Goal: Task Accomplishment & Management: Manage account settings

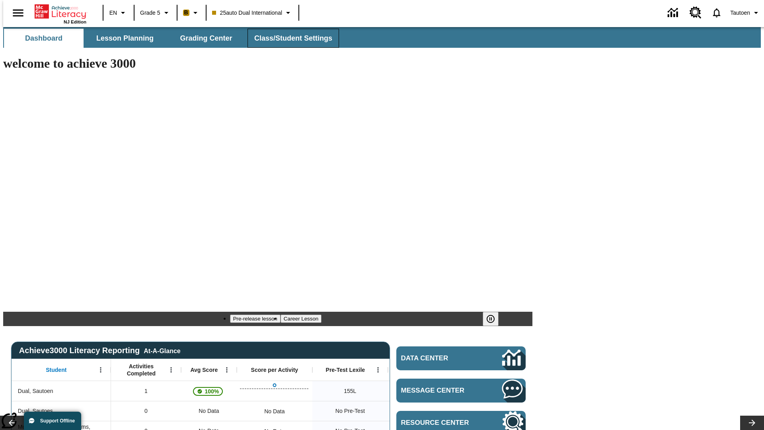
click at [289, 38] on span "Class/Student Settings" at bounding box center [293, 38] width 78 height 9
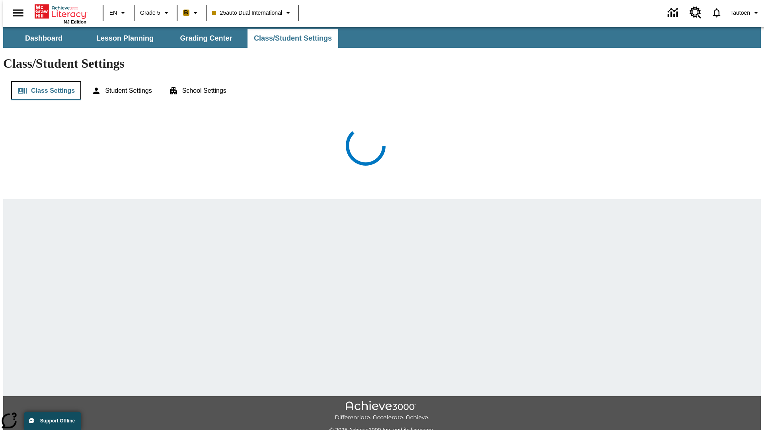
click at [43, 81] on button "Class Settings" at bounding box center [46, 90] width 70 height 19
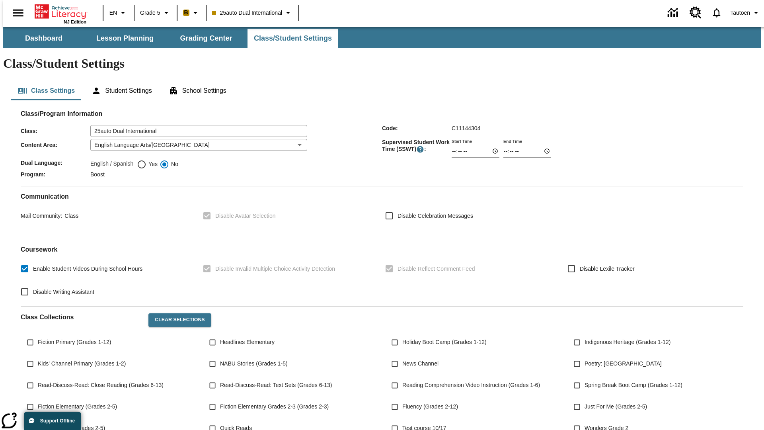
click at [147, 160] on span "Yes" at bounding box center [152, 164] width 11 height 8
click at [147, 160] on input "Yes" at bounding box center [142, 165] width 10 height 10
radio input "true"
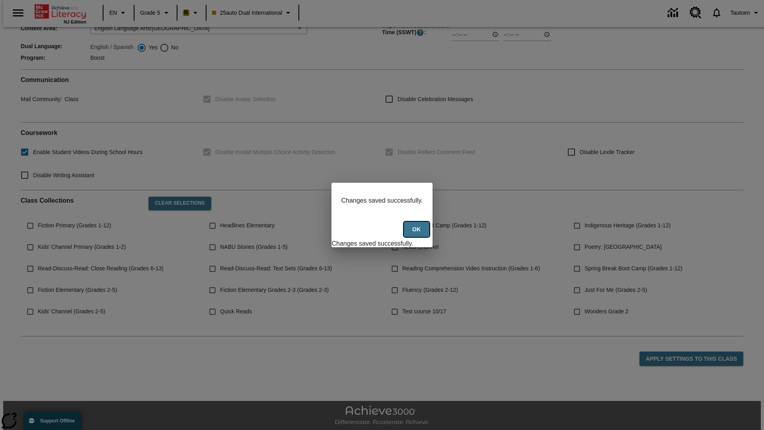
click at [418, 234] on button "Ok" at bounding box center [416, 230] width 25 height 16
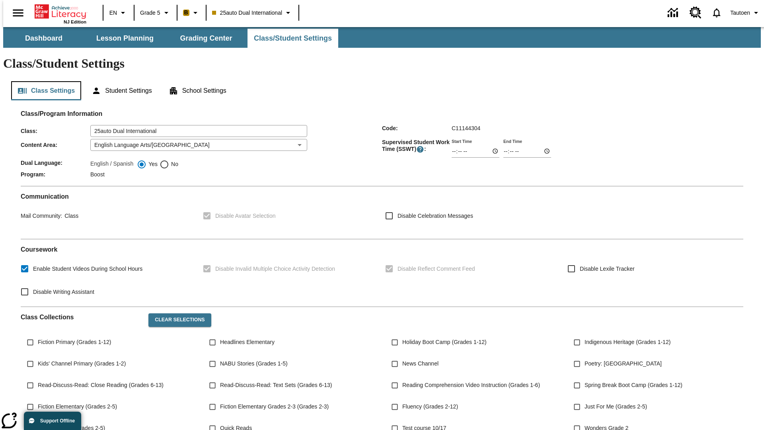
click at [43, 81] on button "Class Settings" at bounding box center [46, 90] width 70 height 19
click at [120, 81] on button "Student Settings" at bounding box center [121, 90] width 73 height 19
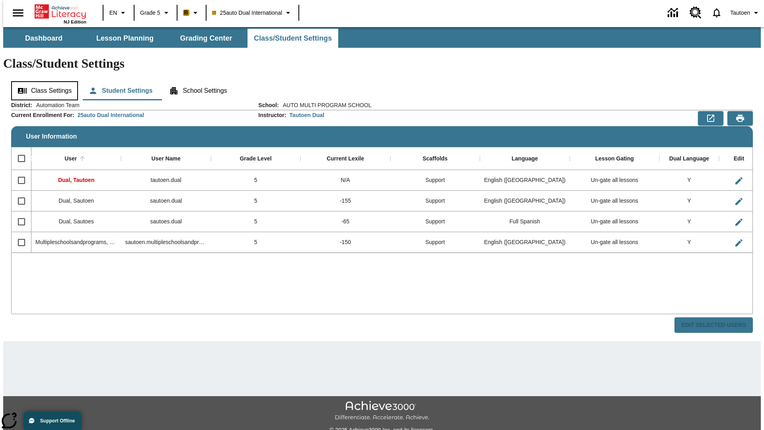
click at [42, 81] on button "Class Settings" at bounding box center [44, 90] width 67 height 19
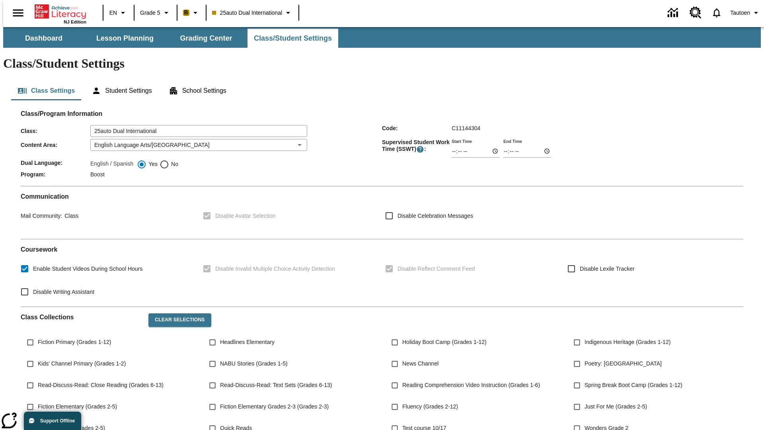
click at [169, 160] on span "No" at bounding box center [173, 164] width 9 height 8
click at [169, 160] on input "No" at bounding box center [165, 165] width 10 height 10
radio input "true"
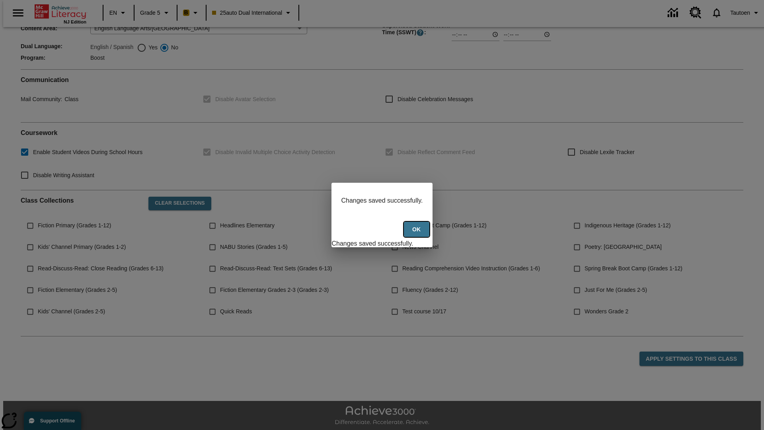
click at [418, 234] on button "Ok" at bounding box center [416, 230] width 25 height 16
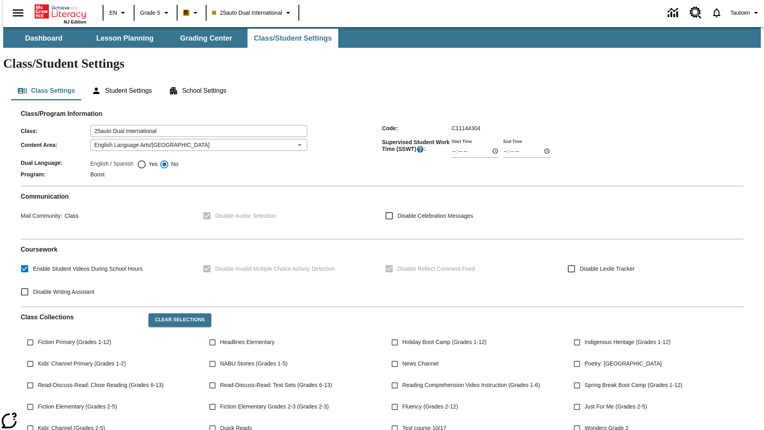
scroll to position [117, 0]
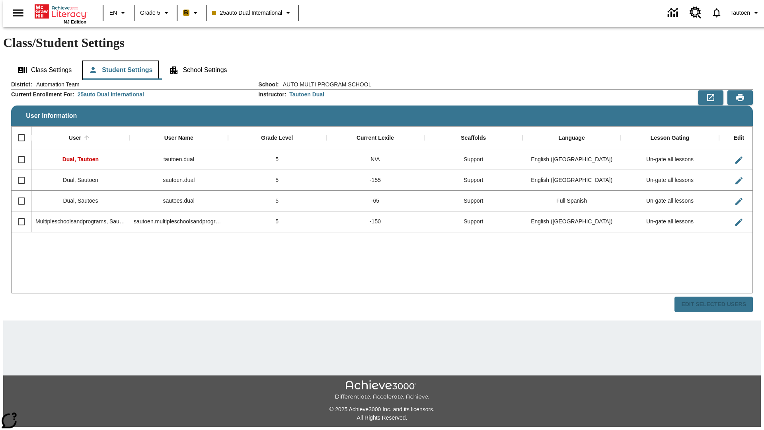
scroll to position [18, 0]
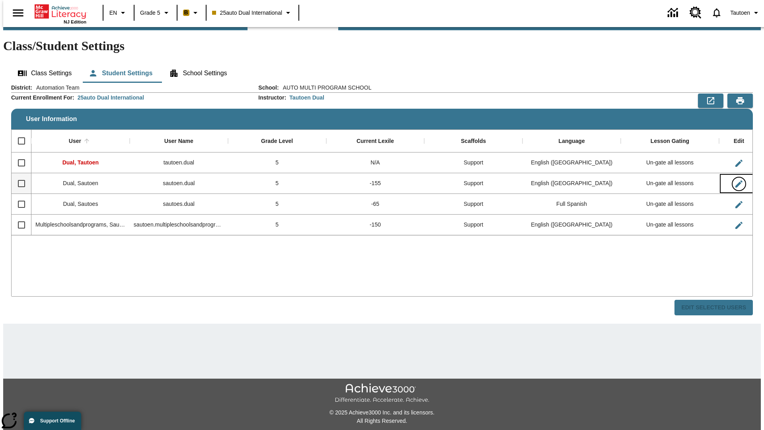
click at [736, 180] on icon "Edit User" at bounding box center [739, 183] width 7 height 7
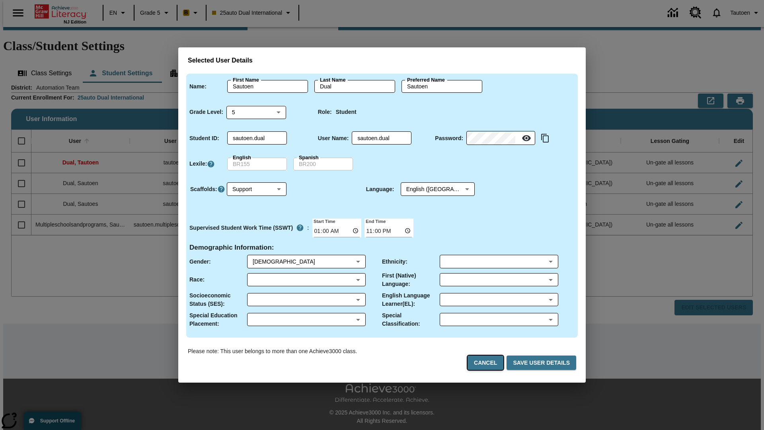
click at [489, 363] on button "Cancel" at bounding box center [486, 363] width 36 height 15
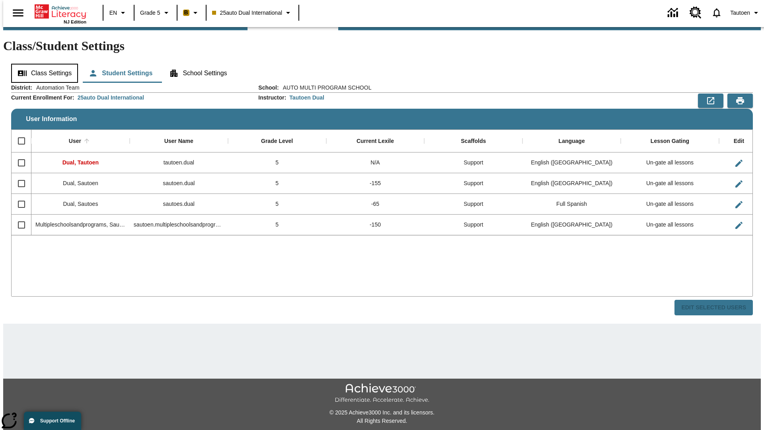
click at [42, 64] on button "Class Settings" at bounding box center [44, 73] width 67 height 19
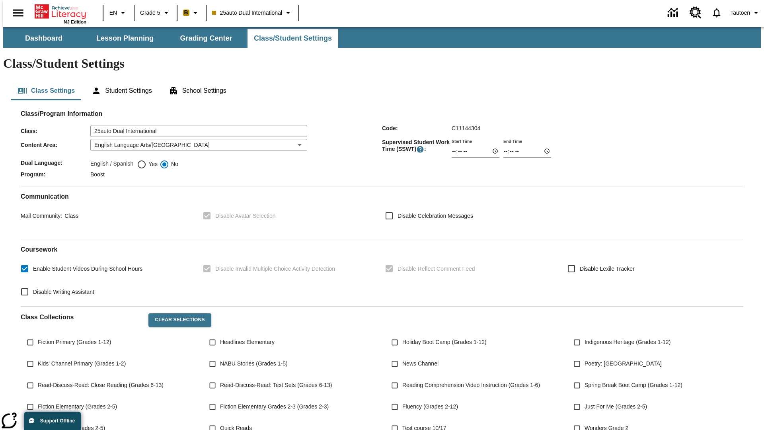
click at [147, 160] on span "Yes" at bounding box center [152, 164] width 11 height 8
click at [147, 160] on input "Yes" at bounding box center [142, 165] width 10 height 10
radio input "true"
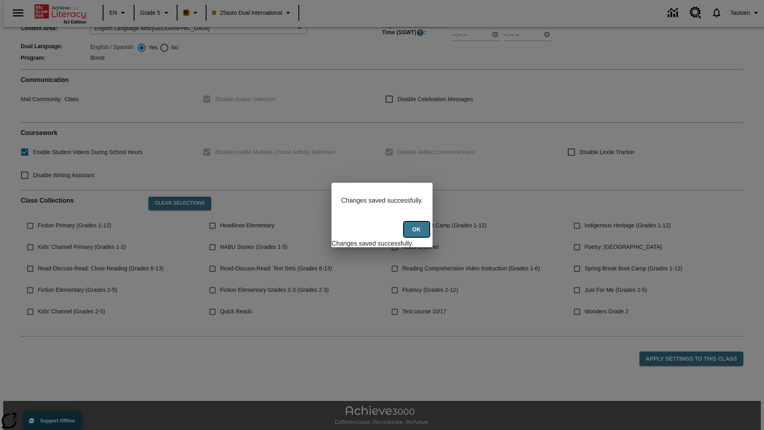
click at [418, 234] on button "Ok" at bounding box center [416, 230] width 25 height 16
